Goal: Task Accomplishment & Management: Use online tool/utility

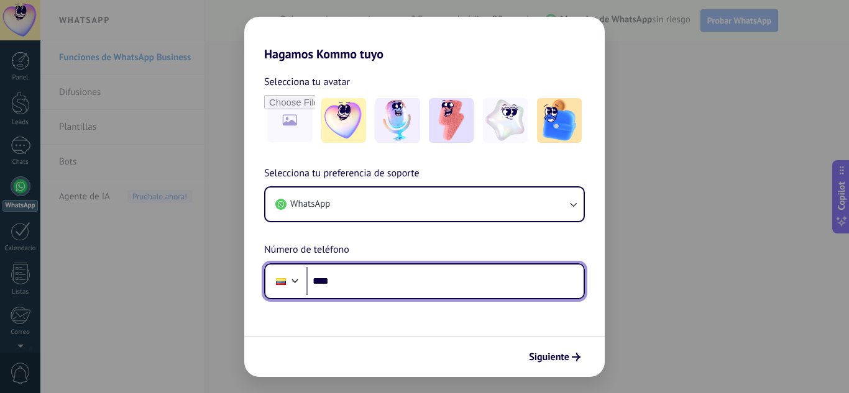
click at [335, 281] on input "****" at bounding box center [444, 281] width 277 height 29
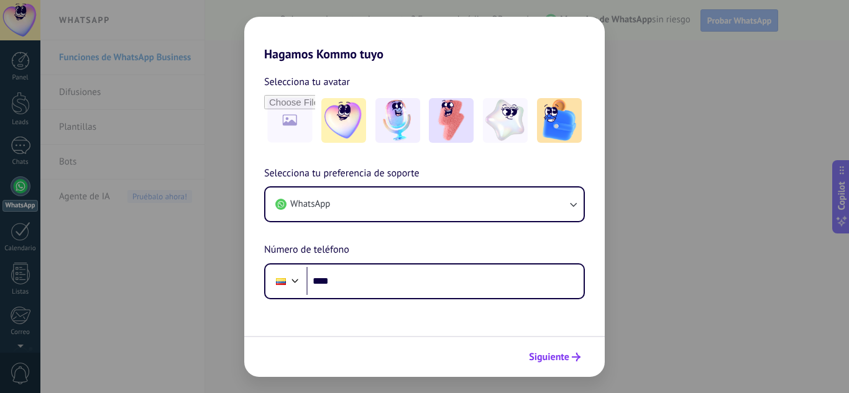
click at [556, 354] on span "Siguiente" at bounding box center [549, 357] width 40 height 9
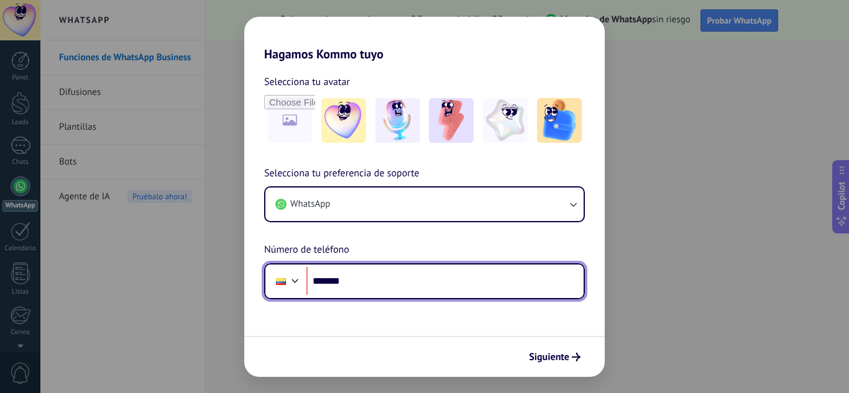
click at [390, 293] on input "*******" at bounding box center [444, 281] width 277 height 29
click at [384, 286] on input "*******" at bounding box center [444, 281] width 277 height 29
type input "**********"
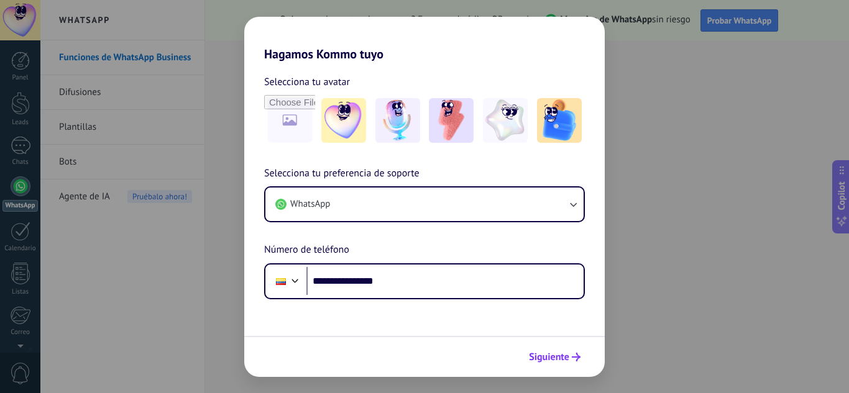
click at [567, 360] on span "Siguiente" at bounding box center [549, 357] width 40 height 9
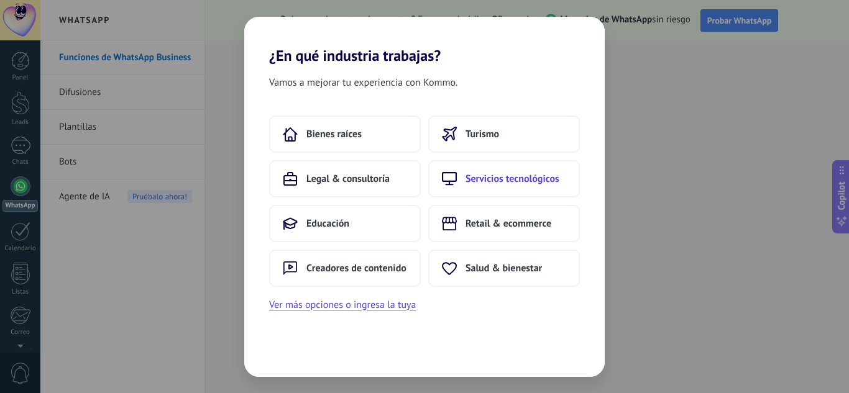
click at [495, 172] on button "Servicios tecnológicos" at bounding box center [504, 178] width 152 height 37
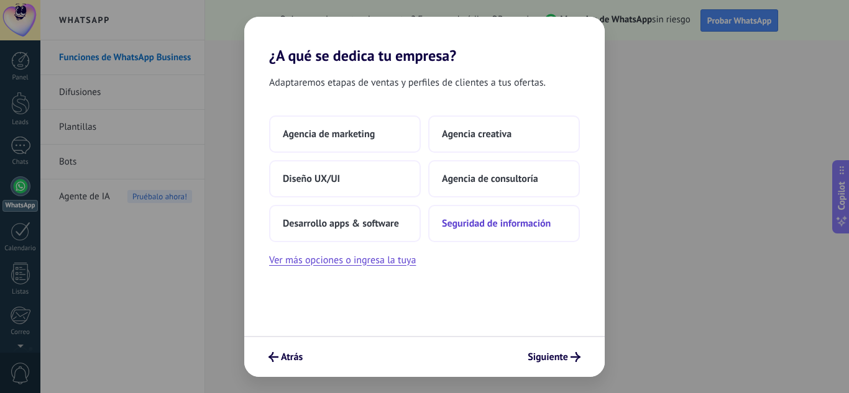
click at [492, 226] on span "Seguridad de información" at bounding box center [496, 224] width 109 height 12
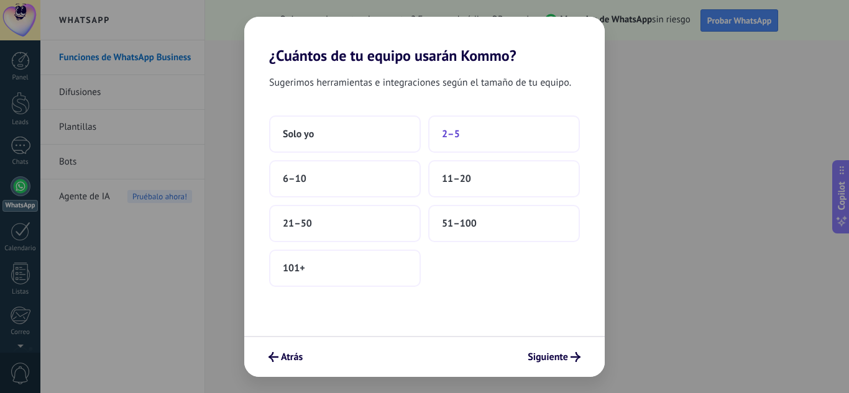
click at [509, 132] on button "2–5" at bounding box center [504, 134] width 152 height 37
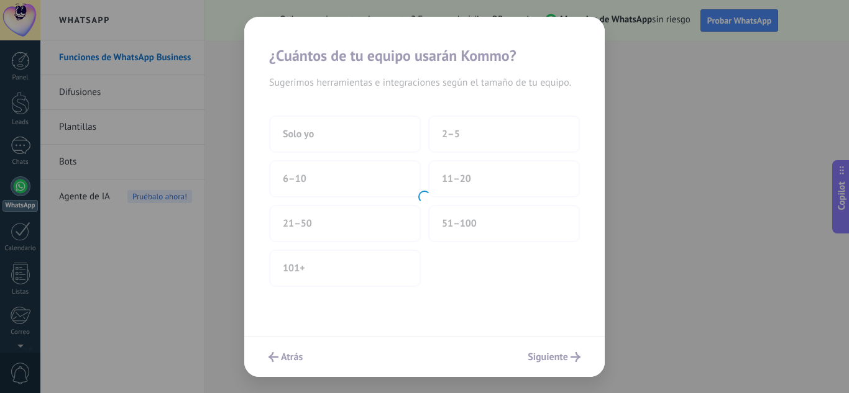
click at [446, 134] on div at bounding box center [424, 197] width 360 height 360
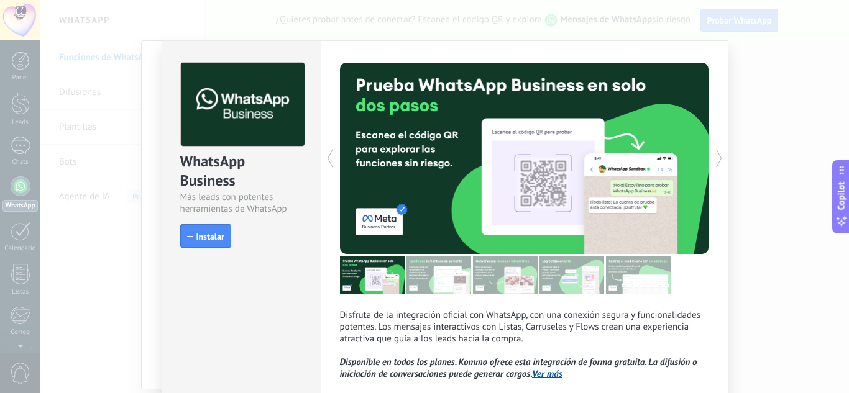
scroll to position [114, 0]
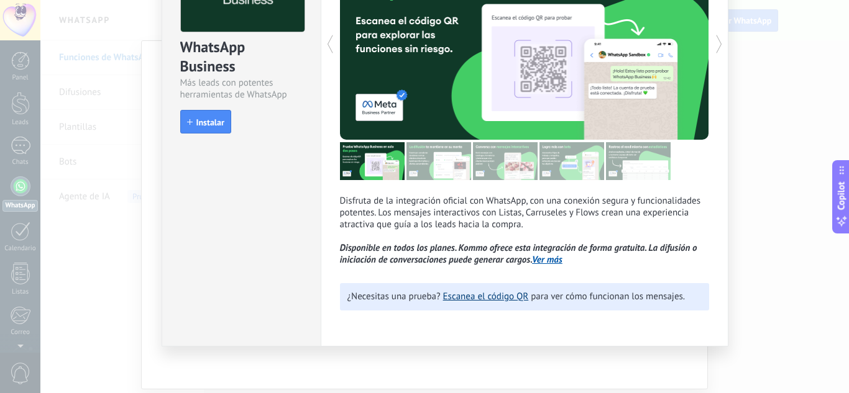
click at [492, 296] on link "Escanea el código QR" at bounding box center [486, 297] width 86 height 12
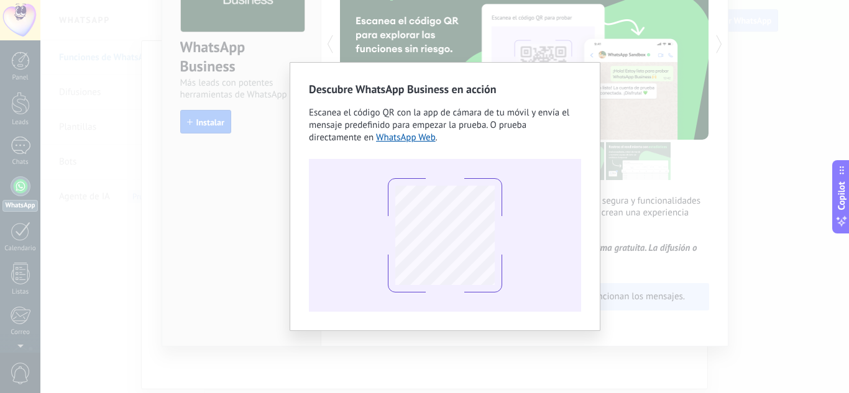
click at [674, 108] on div "Descubre WhatsApp Business en acción Escanea el código QR con la app [PERSON_NA…" at bounding box center [444, 196] width 809 height 393
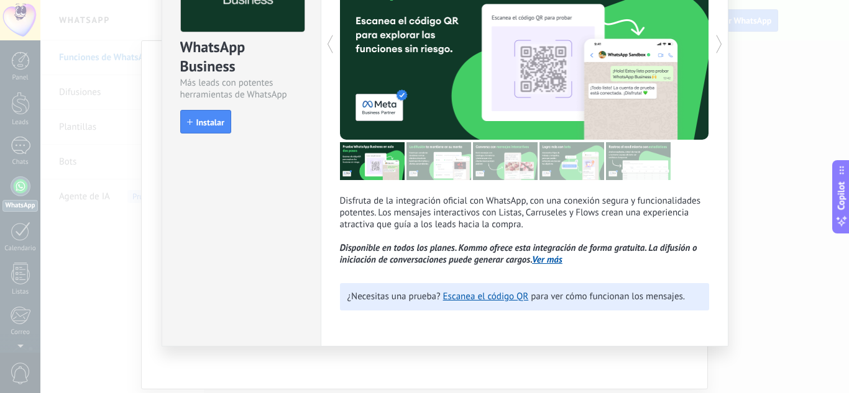
scroll to position [0, 0]
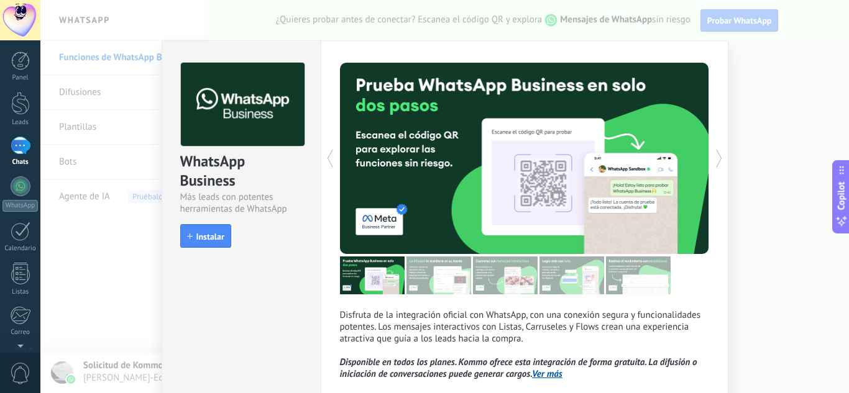
click at [714, 152] on icon at bounding box center [719, 158] width 12 height 25
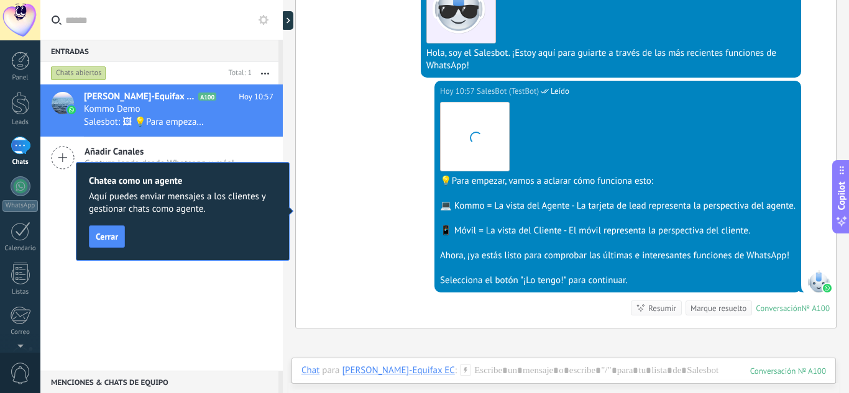
scroll to position [331, 0]
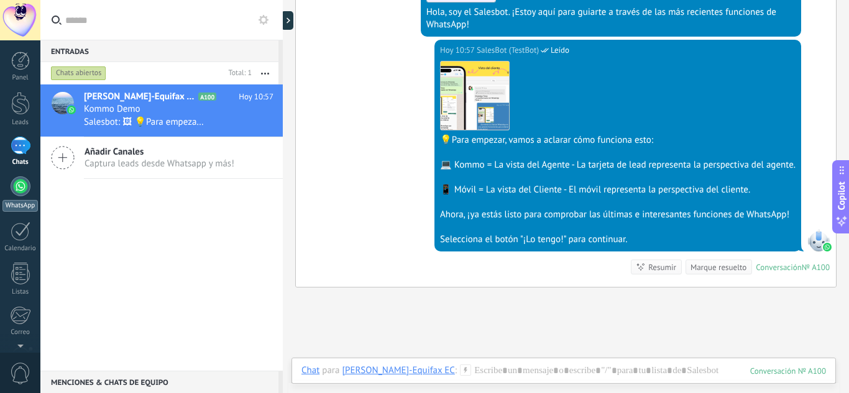
click at [26, 186] on div at bounding box center [21, 187] width 20 height 20
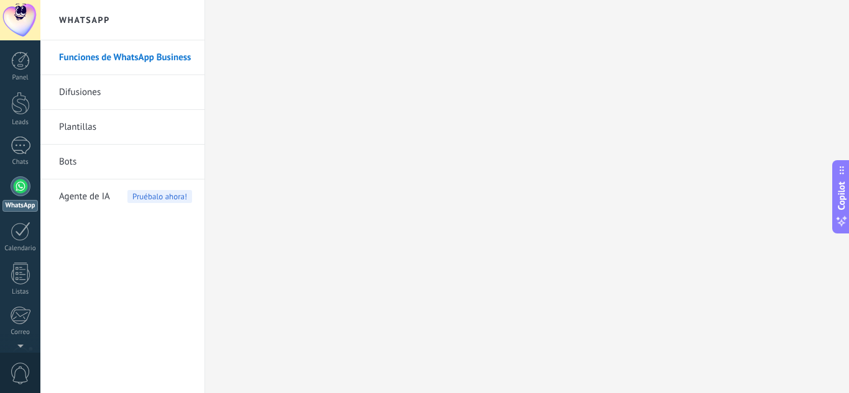
click at [132, 93] on link "Difusiones" at bounding box center [125, 92] width 133 height 35
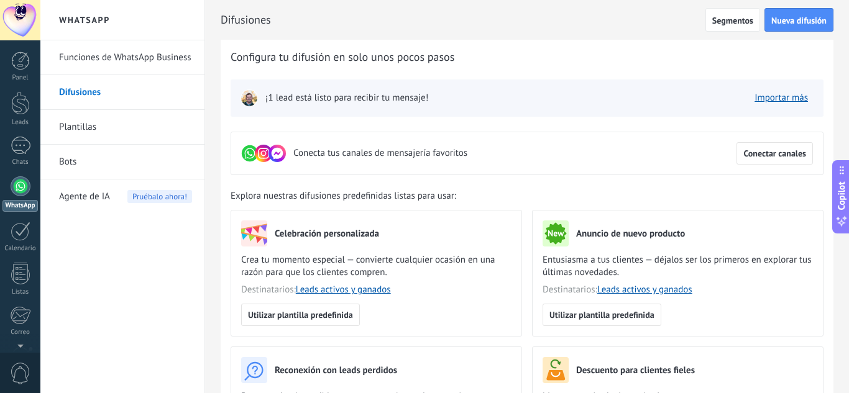
scroll to position [42, 0]
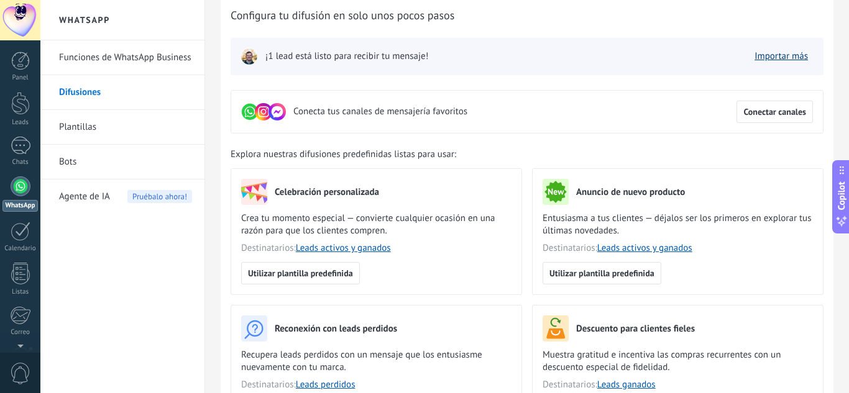
click at [780, 52] on link "Importar más" at bounding box center [781, 56] width 53 height 12
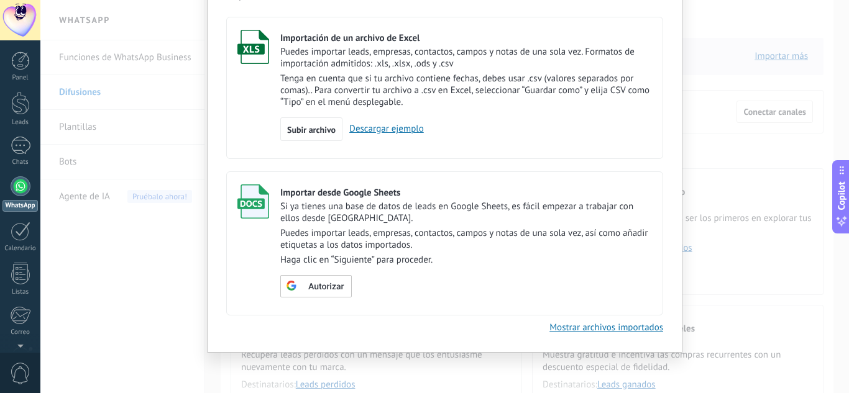
scroll to position [0, 0]
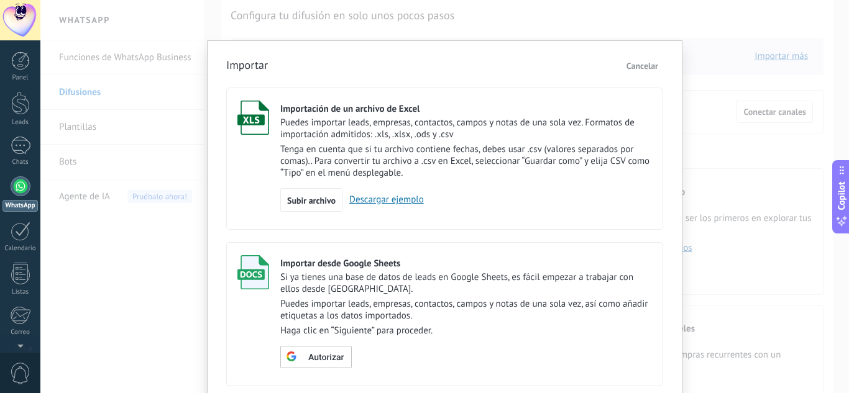
click at [641, 65] on span "Cancelar" at bounding box center [643, 65] width 32 height 11
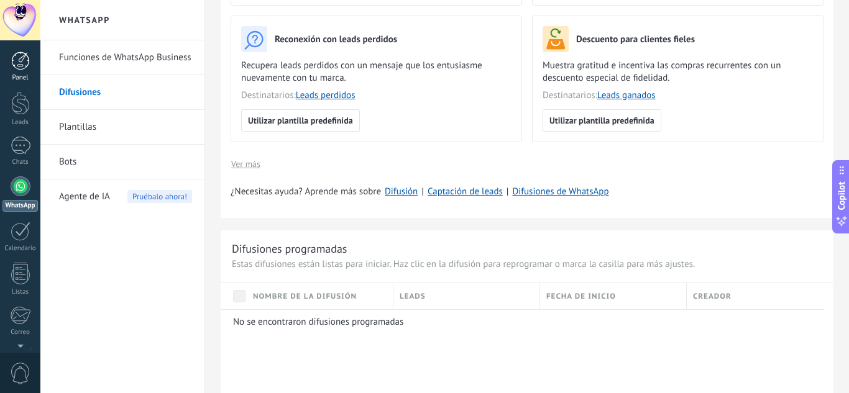
click at [21, 63] on div at bounding box center [20, 61] width 19 height 19
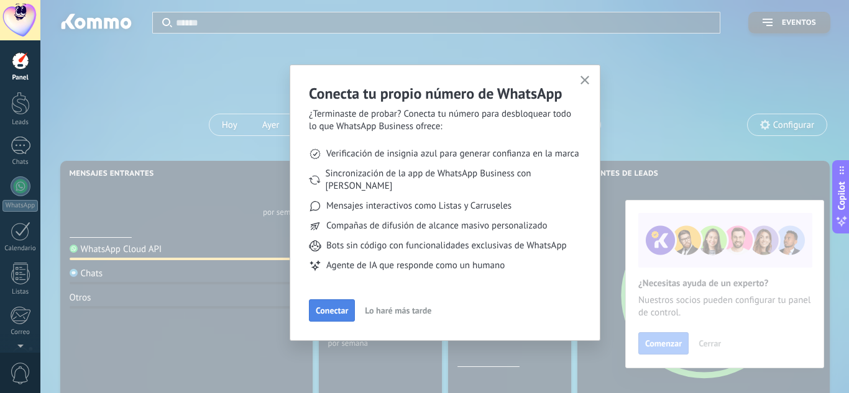
click at [322, 306] on span "Conectar" at bounding box center [332, 310] width 32 height 9
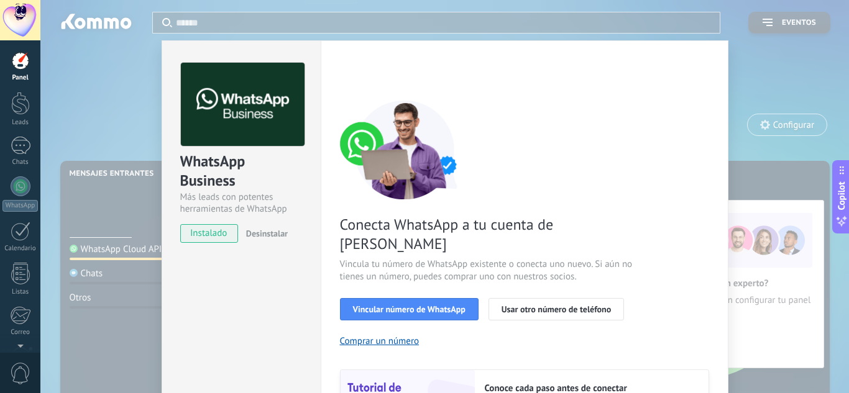
scroll to position [83, 0]
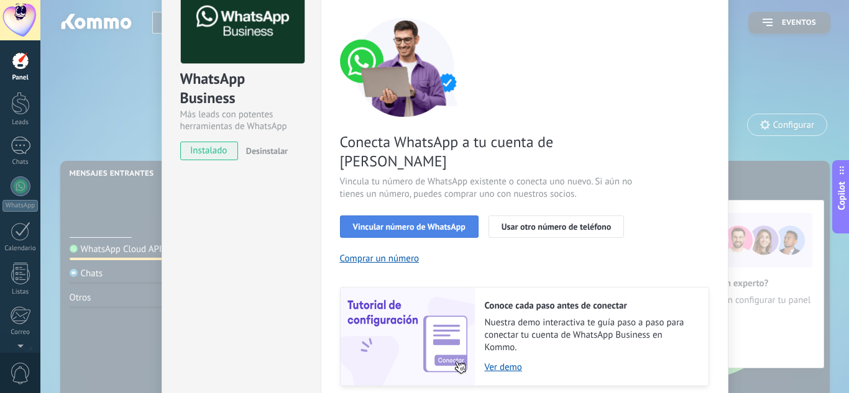
click at [424, 223] on span "Vincular número de WhatsApp" at bounding box center [409, 227] width 112 height 9
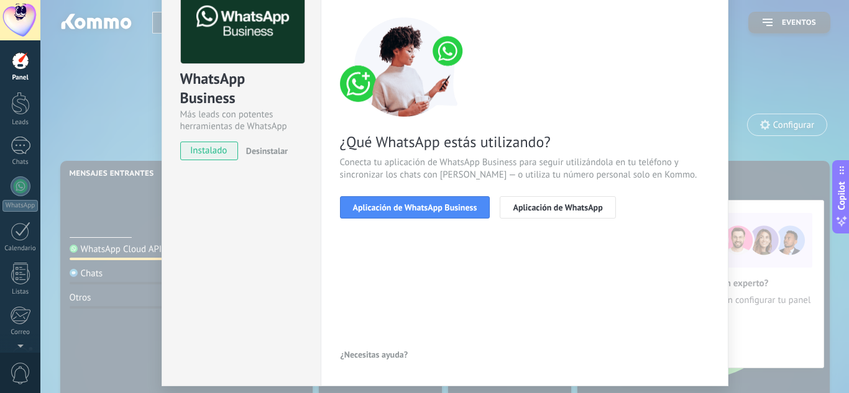
click at [424, 205] on span "Aplicación de WhatsApp Business" at bounding box center [415, 207] width 124 height 9
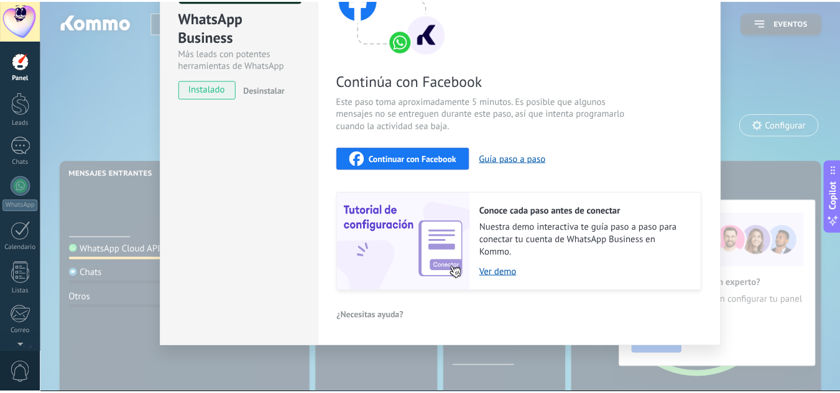
scroll to position [0, 0]
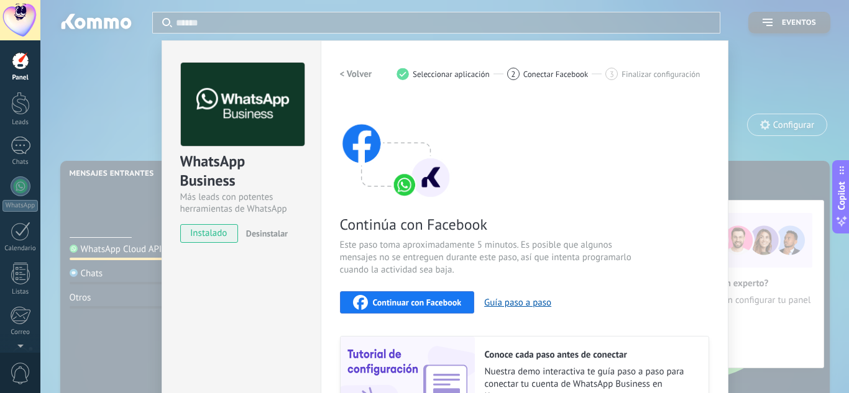
click at [738, 31] on div "WhatsApp Business Más leads con potentes herramientas de WhatsApp instalado Des…" at bounding box center [444, 196] width 809 height 393
